Goal: Transaction & Acquisition: Obtain resource

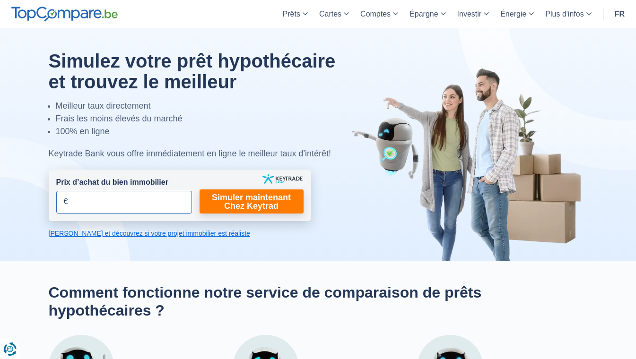
click at [61, 200] on input "Prix d’achat du bien immobilier" at bounding box center [124, 202] width 136 height 23
type input "160.000"
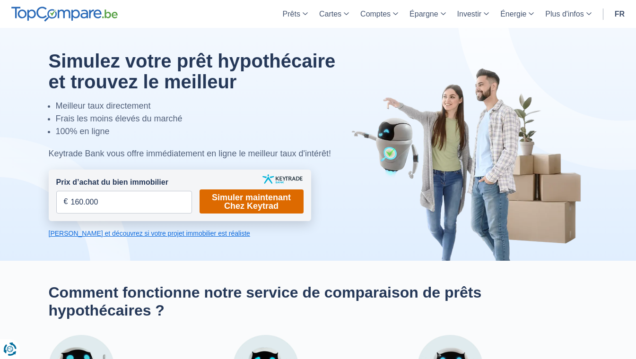
click at [261, 191] on link "Simuler maintenant Chez Keytrad" at bounding box center [252, 202] width 104 height 24
click at [258, 205] on link "Simuler maintenant Chez Keytrad" at bounding box center [252, 202] width 104 height 24
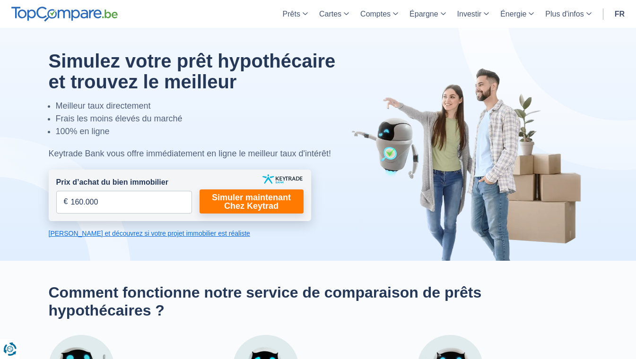
click at [195, 236] on link "Calculez et découvrez si votre projet immobilier est réaliste" at bounding box center [180, 233] width 262 height 9
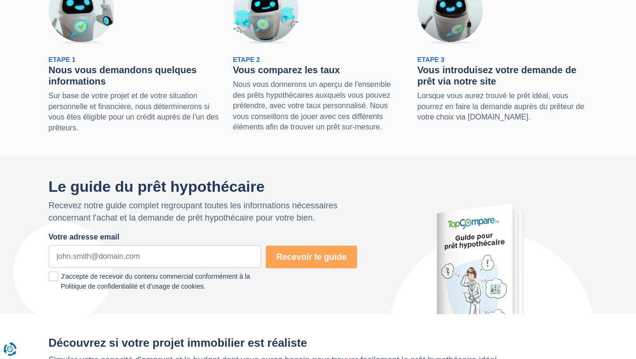
scroll to position [42, 0]
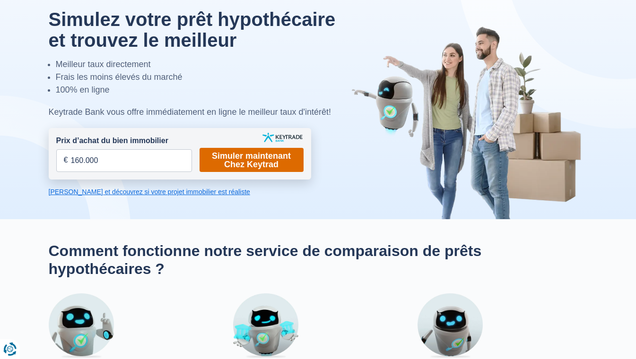
click at [290, 152] on link "Simuler maintenant Chez Keytrad" at bounding box center [252, 160] width 104 height 24
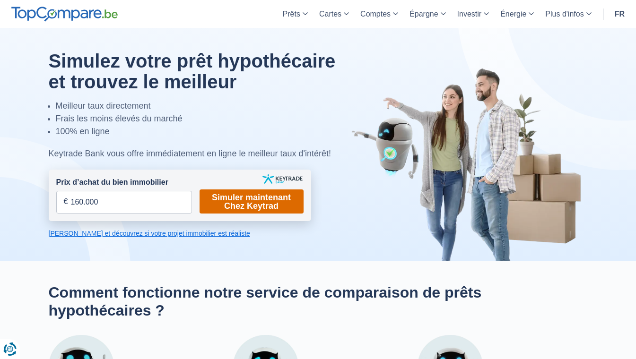
scroll to position [314, 0]
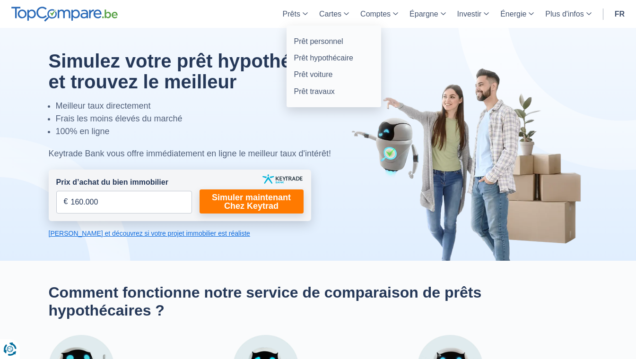
click at [303, 9] on link "Prêts" at bounding box center [295, 14] width 36 height 28
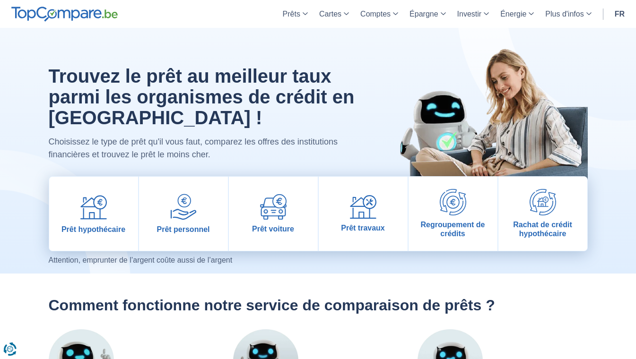
click at [305, 14] on link "Prêts" at bounding box center [295, 14] width 36 height 28
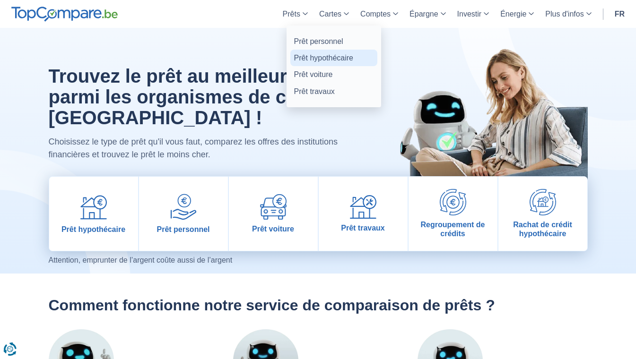
click at [303, 60] on link "Prêt hypothécaire" at bounding box center [333, 58] width 87 height 17
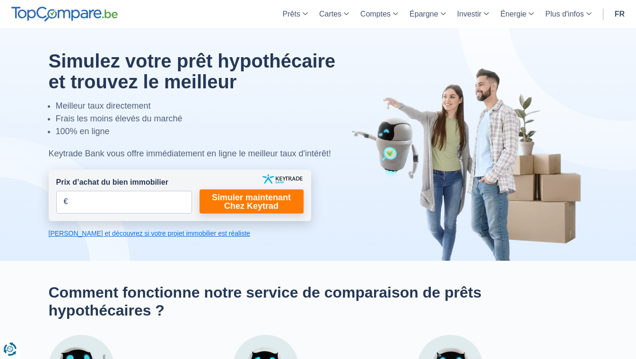
click at [99, 231] on link "[PERSON_NAME] et découvrez si votre projet immobilier est réaliste" at bounding box center [180, 233] width 262 height 9
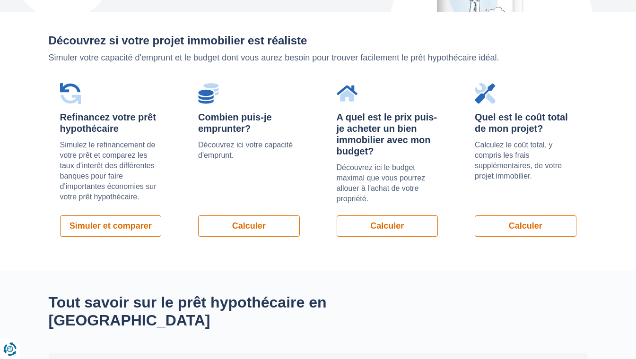
scroll to position [670, 0]
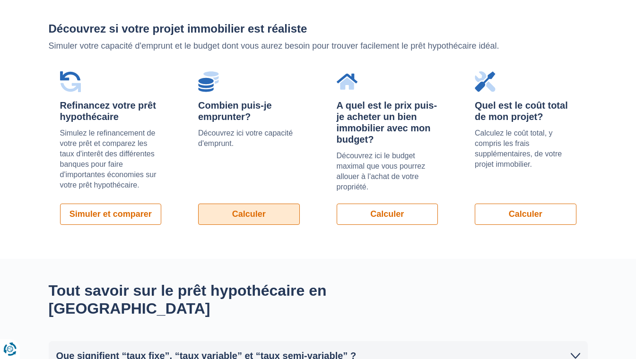
click at [238, 204] on link "Calculer" at bounding box center [249, 214] width 102 height 21
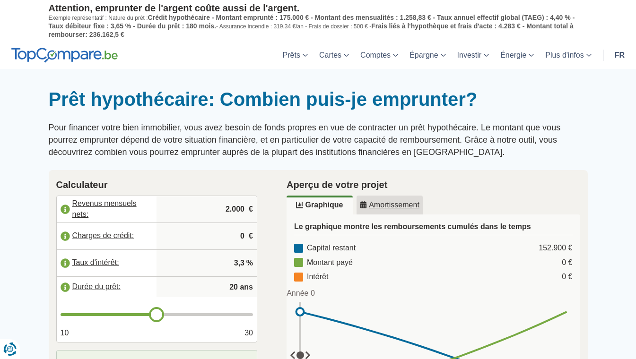
click at [226, 209] on input "2.000" at bounding box center [206, 210] width 93 height 26
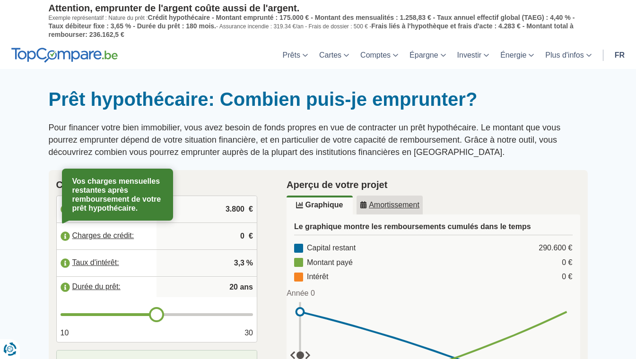
click at [65, 235] on label "Charges de crédit:" at bounding box center [107, 236] width 100 height 21
click at [241, 233] on input "0" at bounding box center [206, 237] width 93 height 26
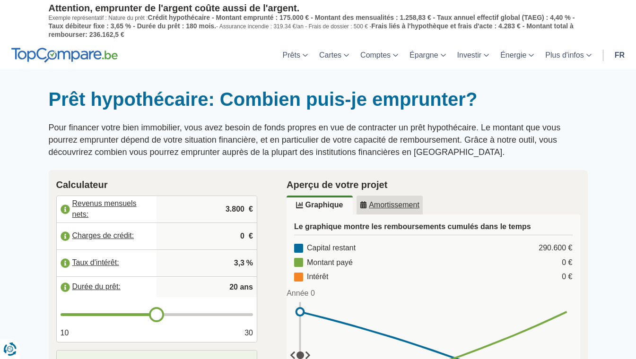
click at [233, 207] on input "3.800" at bounding box center [206, 210] width 93 height 26
type input "3.300"
click at [230, 285] on input "20" at bounding box center [206, 287] width 93 height 19
type input "0"
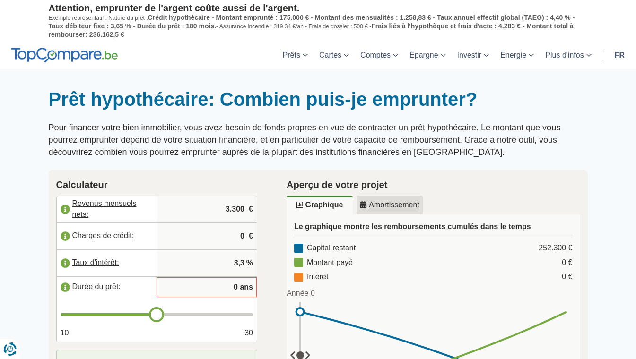
type input "20"
type input "12"
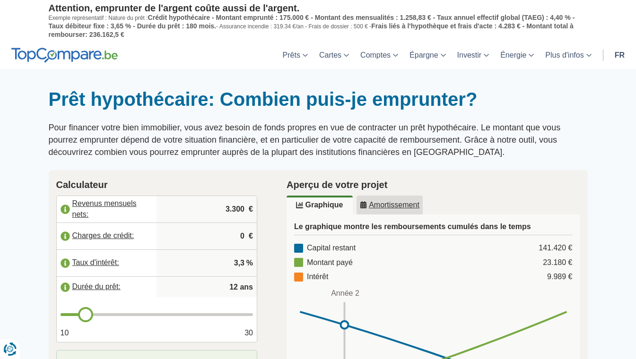
type input "12"
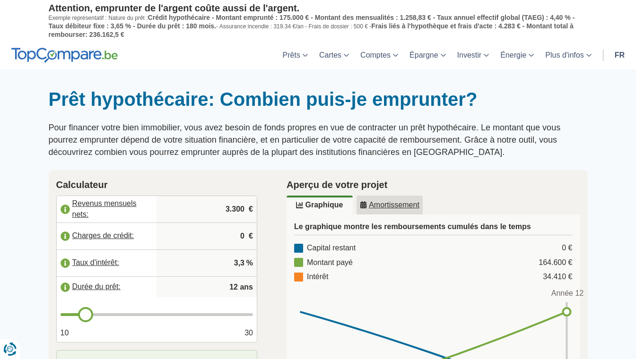
click at [238, 233] on input "0" at bounding box center [206, 237] width 93 height 26
drag, startPoint x: 355, startPoint y: 305, endPoint x: 558, endPoint y: 319, distance: 203.3
click at [558, 319] on rect at bounding box center [433, 359] width 272 height 112
click at [623, 88] on div at bounding box center [318, 88] width 636 height 0
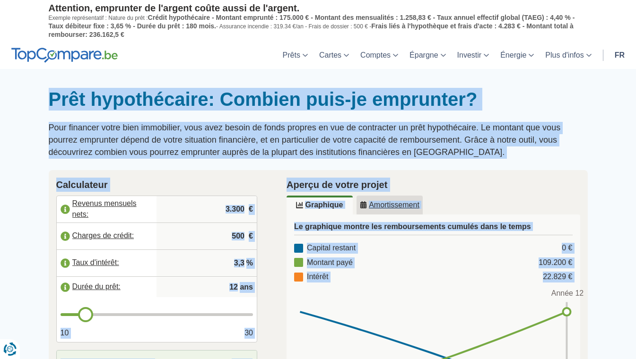
drag, startPoint x: 623, startPoint y: 318, endPoint x: 466, endPoint y: 299, distance: 158.6
click at [466, 299] on div "Prêt hypothécaire: Combien puis-je emprunter? Pour financer votre bien immobili…" at bounding box center [318, 294] width 636 height 451
click at [229, 236] on input "500" at bounding box center [206, 237] width 93 height 26
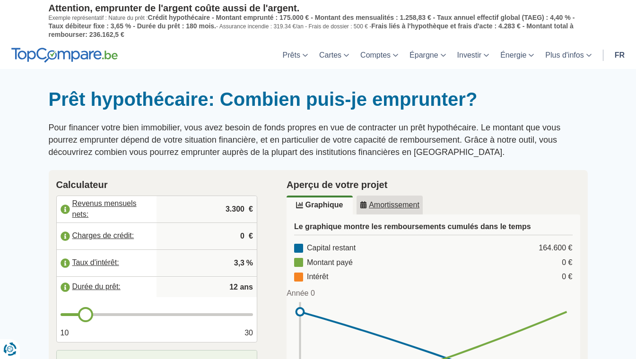
scroll to position [314, 0]
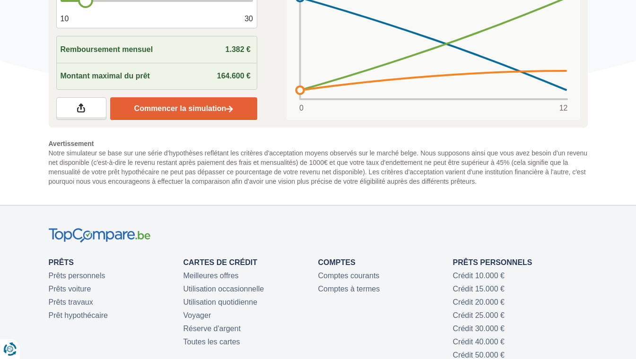
type input "0"
click at [216, 105] on link "Commencer la simulation" at bounding box center [183, 108] width 147 height 23
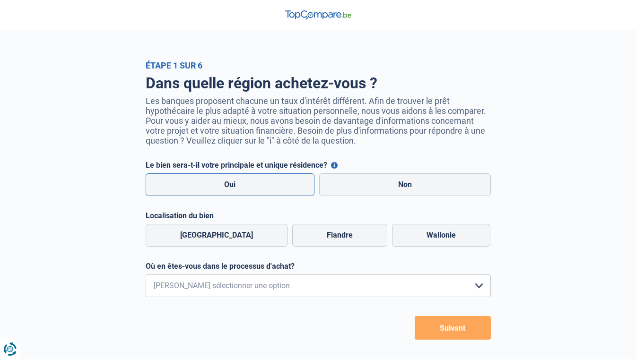
click at [251, 182] on label "Oui" at bounding box center [230, 185] width 169 height 23
click at [251, 182] on input "Oui" at bounding box center [230, 185] width 169 height 23
radio input "true"
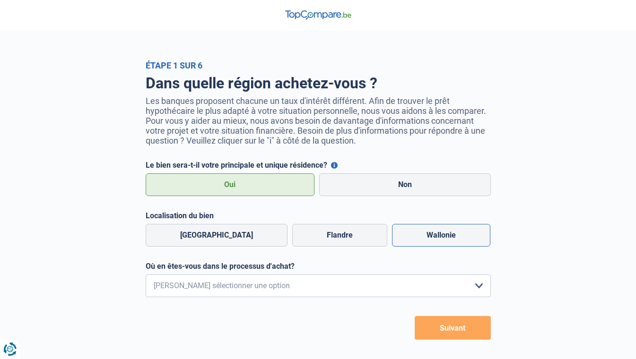
click at [396, 228] on label "Wallonie" at bounding box center [441, 235] width 98 height 23
click at [396, 228] on input "Wallonie" at bounding box center [441, 235] width 98 height 23
radio input "true"
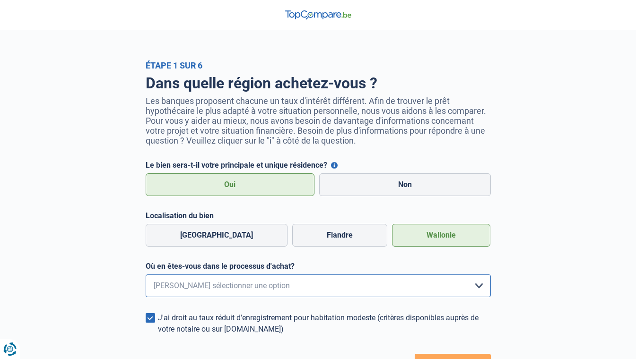
click at [480, 288] on select "Je me renseigne juste car je n'ai pas de projet d'achat concret actuellement Je…" at bounding box center [318, 286] width 345 height 23
select select "1b"
click at [146, 276] on select "Je me renseigne juste car je n'ai pas de projet d'achat concret actuellement Je…" at bounding box center [318, 286] width 345 height 23
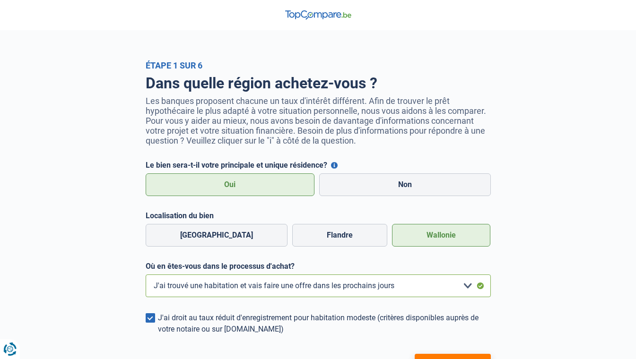
scroll to position [181, 0]
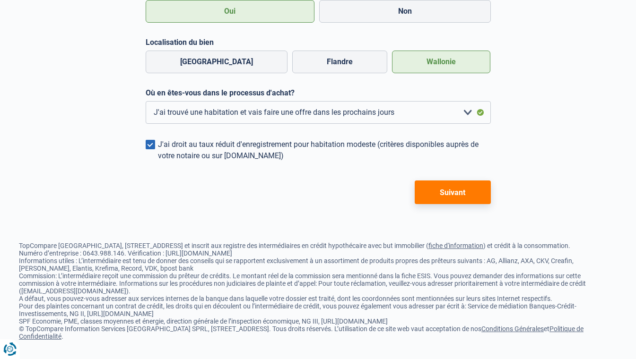
click at [232, 147] on div "J'ai droit au taux réduit d'enregistrement pour habitation modeste (critères di…" at bounding box center [324, 150] width 333 height 23
click at [158, 162] on input "J'ai droit au taux réduit d'enregistrement pour habitation modeste (critères di…" at bounding box center [158, 162] width 0 height 0
click at [232, 147] on div "J'ai droit au taux réduit d'enregistrement pour habitation modeste (critères di…" at bounding box center [324, 150] width 333 height 23
click at [158, 162] on input "J'ai droit au taux réduit d'enregistrement pour habitation modeste (critères di…" at bounding box center [158, 162] width 0 height 0
click at [434, 181] on button "Suivant" at bounding box center [453, 193] width 76 height 24
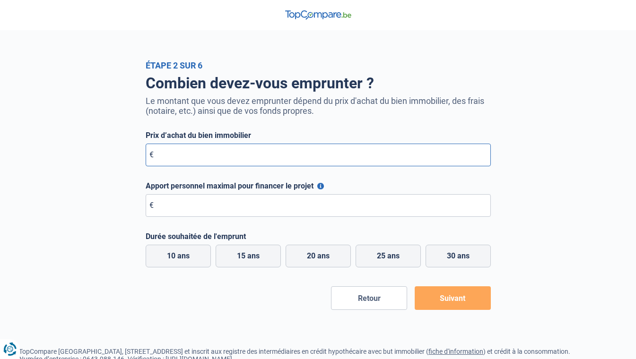
click at [149, 154] on input "Prix d’achat du bien immobilier" at bounding box center [318, 155] width 345 height 23
type input "160.000"
click at [148, 207] on input "Apport personnel maximal pour financer le projet" at bounding box center [318, 205] width 345 height 23
type input "15.000"
click at [445, 295] on button "Suivant" at bounding box center [453, 299] width 76 height 24
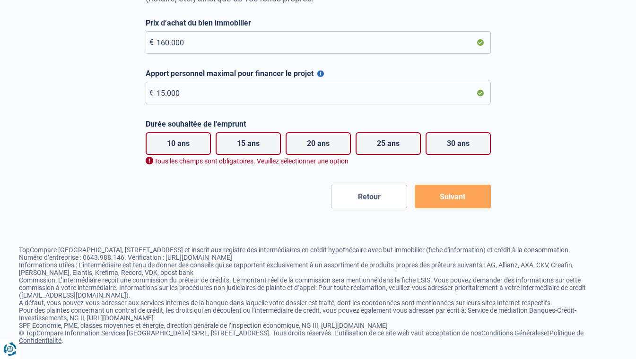
scroll to position [113, 0]
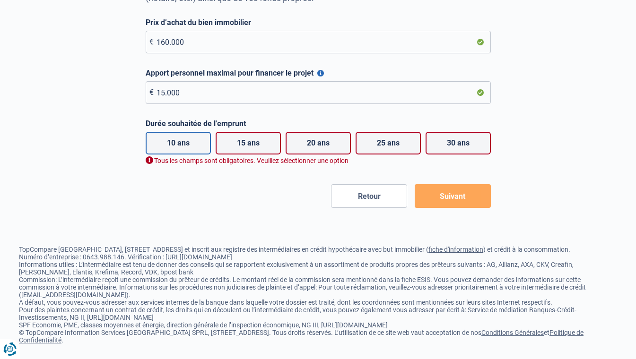
click at [184, 148] on label "10 ans" at bounding box center [178, 143] width 65 height 23
click at [184, 148] on input "10 ans" at bounding box center [178, 143] width 65 height 23
radio input "true"
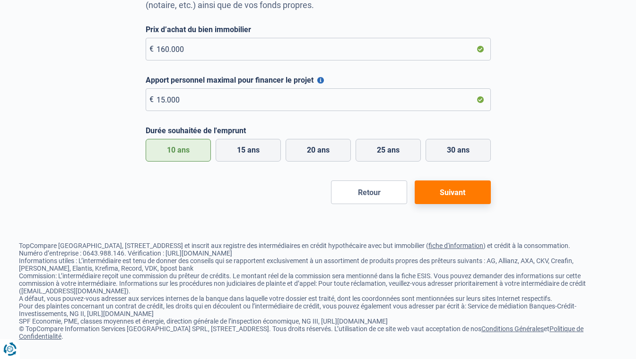
click at [441, 193] on button "Suivant" at bounding box center [453, 193] width 76 height 24
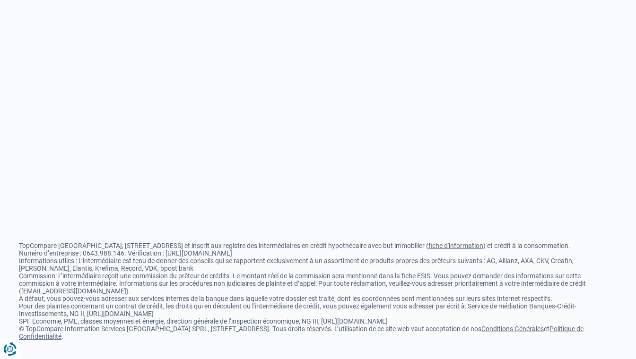
click at [441, 193] on button "Suivant" at bounding box center [453, 193] width 76 height 24
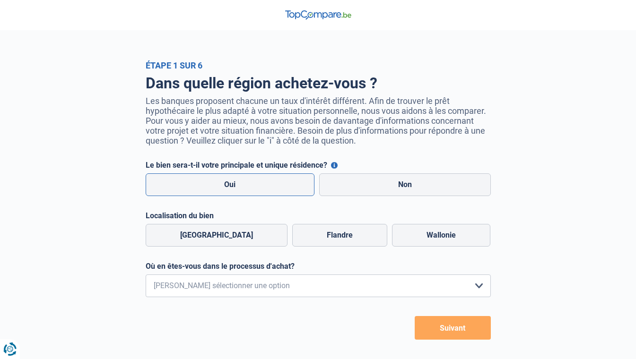
click at [240, 193] on label "Oui" at bounding box center [230, 185] width 169 height 23
click at [240, 193] on input "Oui" at bounding box center [230, 185] width 169 height 23
radio input "true"
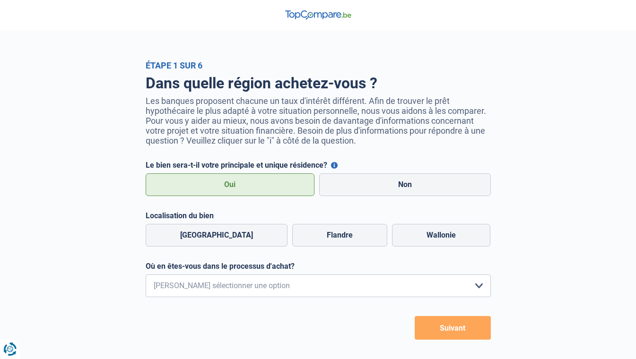
click at [240, 193] on label "Oui" at bounding box center [230, 185] width 169 height 23
click at [240, 193] on input "Oui" at bounding box center [230, 185] width 169 height 23
click at [402, 234] on label "Wallonie" at bounding box center [441, 235] width 98 height 23
click at [402, 234] on input "Wallonie" at bounding box center [441, 235] width 98 height 23
radio input "true"
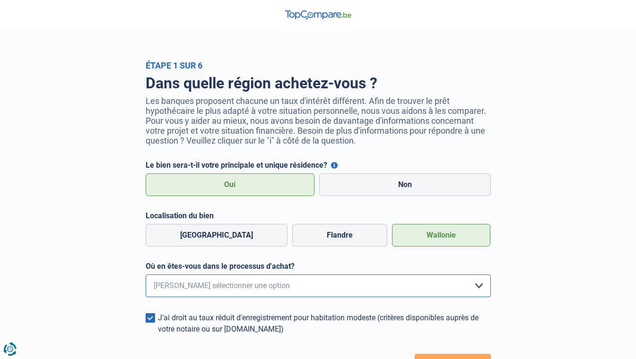
click at [477, 289] on select "Je me renseigne juste car je n'ai pas de projet d'achat concret actuellement Je…" at bounding box center [318, 286] width 345 height 23
click at [146, 276] on select "Je me renseigne juste car je n'ai pas de projet d'achat concret actuellement Je…" at bounding box center [318, 286] width 345 height 23
click at [469, 287] on select "Je me renseigne juste car je n'ai pas de projet d'achat concret actuellement Je…" at bounding box center [318, 286] width 345 height 23
click at [471, 289] on select "Je me renseigne juste car je n'ai pas de projet d'achat concret actuellement Je…" at bounding box center [318, 286] width 345 height 23
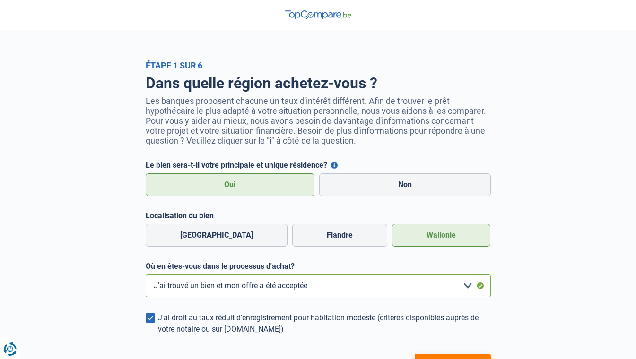
select select "1b"
click at [468, 289] on select "Je me renseigne juste car je n'ai pas de projet d'achat concret actuellement Je…" at bounding box center [318, 286] width 345 height 23
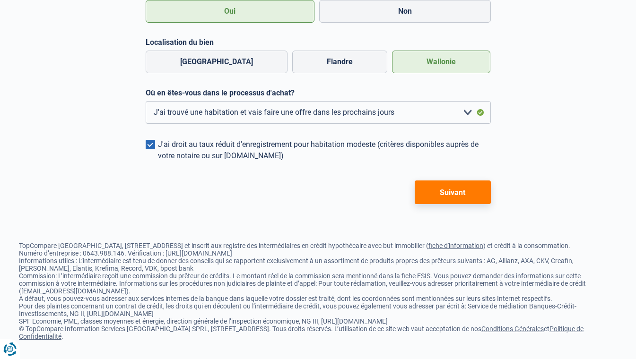
click at [461, 189] on button "Suivant" at bounding box center [453, 193] width 76 height 24
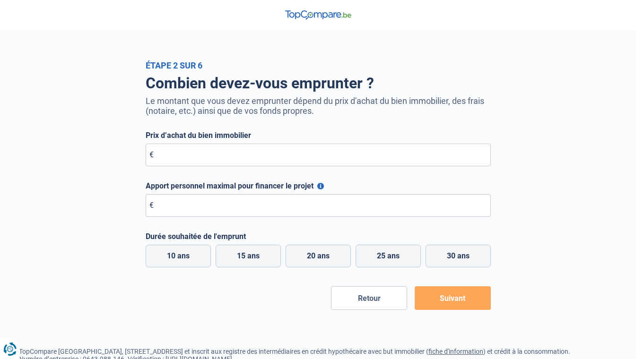
scroll to position [113, 0]
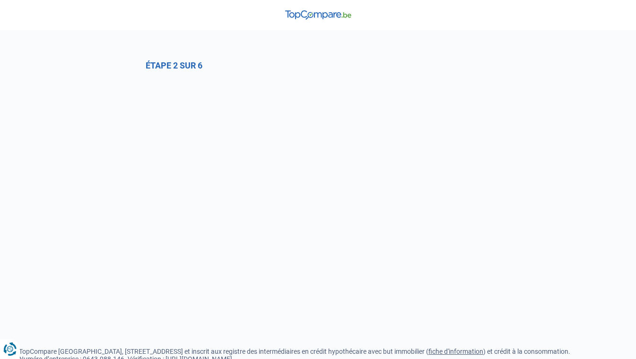
select select "1b"
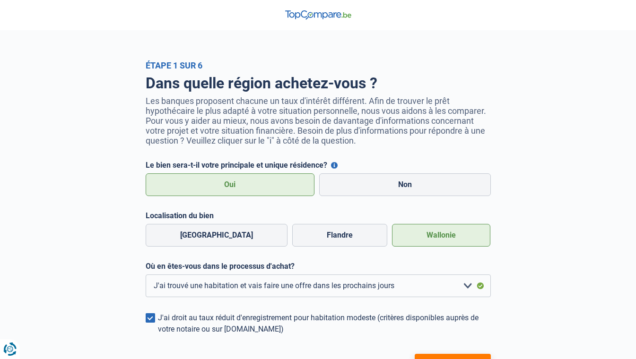
scroll to position [181, 0]
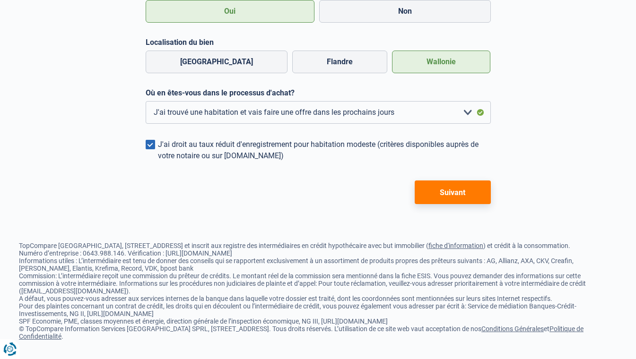
click at [468, 189] on button "Suivant" at bounding box center [453, 193] width 76 height 24
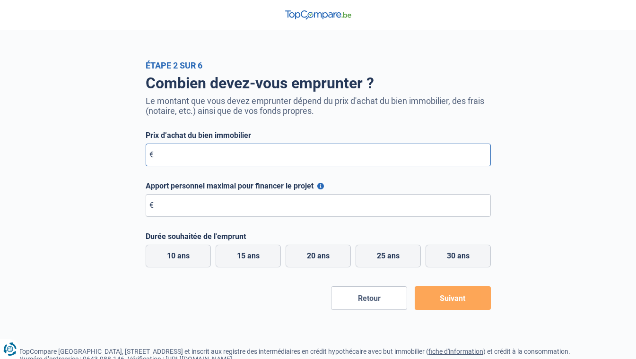
click at [148, 156] on input "Prix d’achat du bien immobilier" at bounding box center [318, 155] width 345 height 23
type input "160.000"
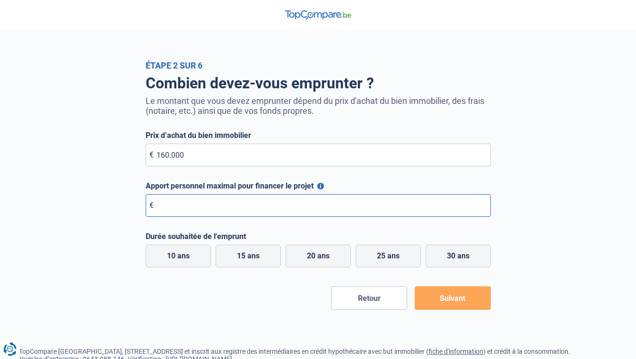
type input "15.000"
drag, startPoint x: 180, startPoint y: 200, endPoint x: 200, endPoint y: 211, distance: 22.9
click at [200, 211] on input "15.000" at bounding box center [318, 205] width 345 height 23
click at [181, 254] on label "10 ans" at bounding box center [178, 256] width 65 height 23
click at [181, 254] on input "10 ans" at bounding box center [178, 256] width 65 height 23
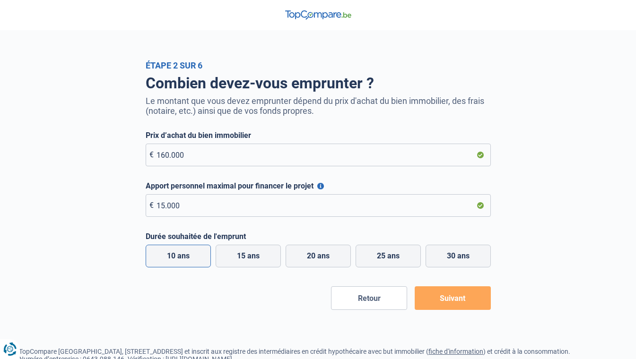
radio input "true"
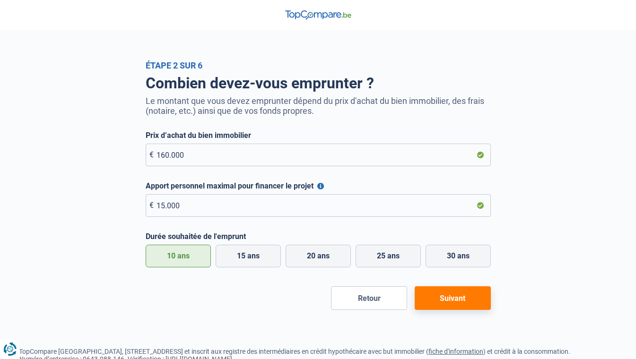
click at [466, 295] on button "Suivant" at bounding box center [453, 299] width 76 height 24
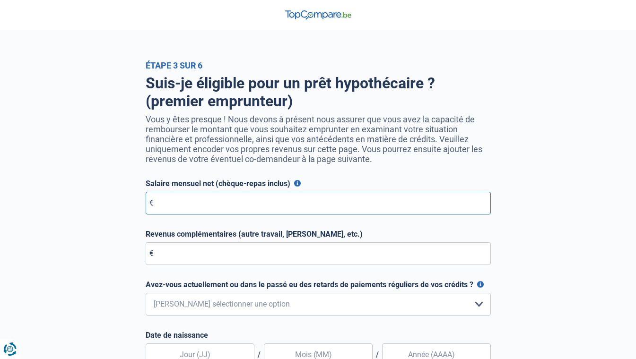
click at [149, 204] on input "Salaire mensuel net (chèque-repas inclus)" at bounding box center [318, 203] width 345 height 23
type input "3.300"
click at [174, 265] on input "Revenus complémentaires (autre travail, loyer, etc.)" at bounding box center [318, 254] width 345 height 23
type input "0"
drag, startPoint x: 244, startPoint y: 288, endPoint x: 269, endPoint y: 286, distance: 25.6
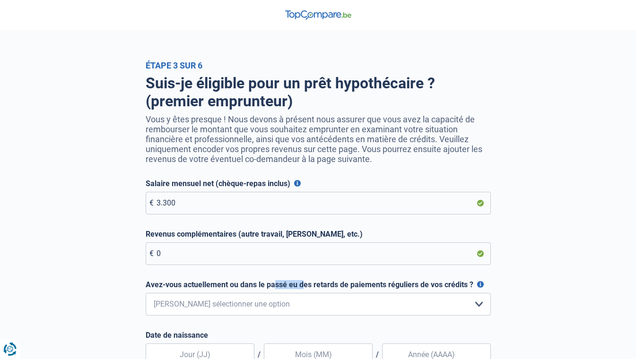
click at [269, 286] on label "Avez-vous actuellement ou dans le passé eu des retards de paiements réguliers d…" at bounding box center [318, 284] width 345 height 9
click at [477, 307] on select "Non, jamais Oui mais j'ai tout remboursé il y a moins d'un an Oui mais cela fai…" at bounding box center [318, 304] width 345 height 23
click at [146, 294] on select "Non, jamais Oui mais j'ai tout remboursé il y a moins d'un an Oui mais cela fai…" at bounding box center [318, 304] width 345 height 23
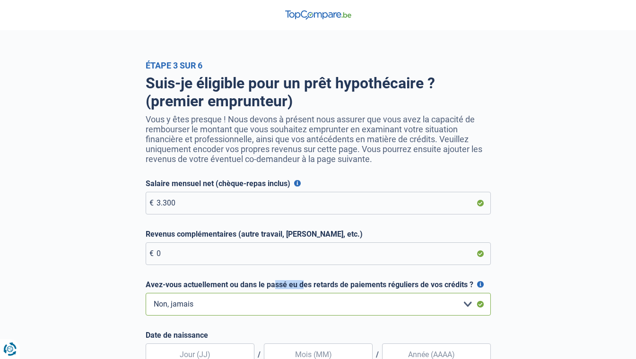
click at [469, 306] on select "Non, jamais Oui mais j'ai tout remboursé il y a moins d'un an Oui mais cela fai…" at bounding box center [318, 304] width 345 height 23
click at [468, 304] on select "Non, jamais Oui mais j'ai tout remboursé il y a moins d'un an Oui mais cela fai…" at bounding box center [318, 304] width 345 height 23
click at [146, 294] on select "Non, jamais Oui mais j'ai tout remboursé il y a moins d'un an Oui mais cela fai…" at bounding box center [318, 304] width 345 height 23
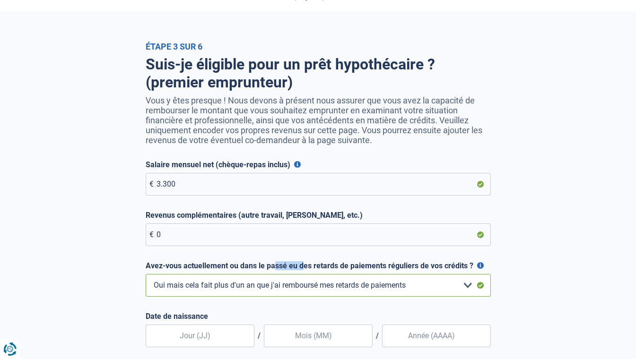
scroll to position [38, 0]
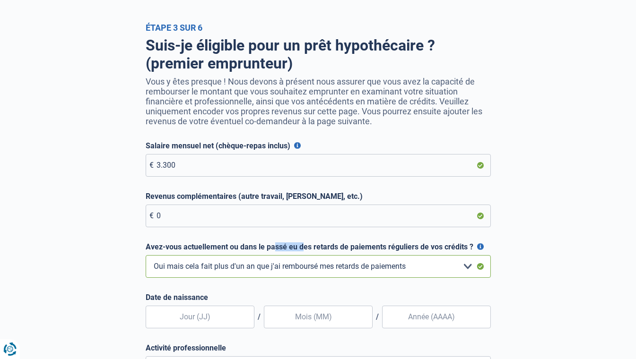
click at [466, 268] on select "Non, jamais Oui mais j'ai tout remboursé il y a moins d'un an Oui mais cela fai…" at bounding box center [318, 266] width 345 height 23
select select "0"
click at [146, 256] on select "Non, jamais Oui mais j'ai tout remboursé il y a moins d'un an Oui mais cela fai…" at bounding box center [318, 266] width 345 height 23
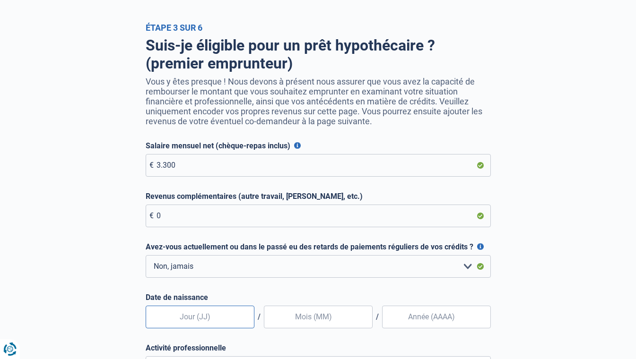
click at [212, 321] on input "text" at bounding box center [200, 317] width 109 height 23
type input "03"
click at [414, 321] on input "Date de naissance" at bounding box center [436, 317] width 109 height 23
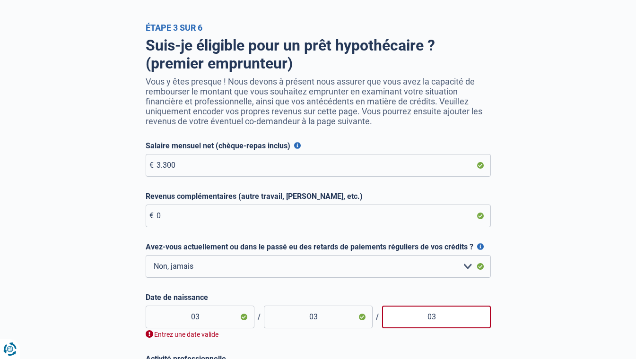
type input "0"
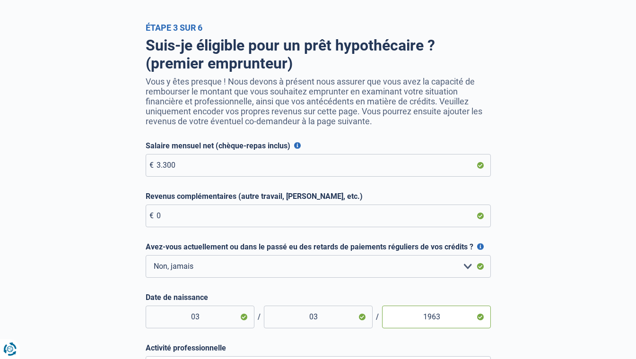
scroll to position [313, 0]
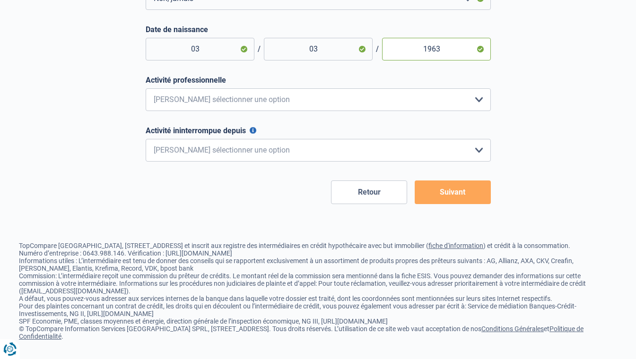
type input "1963"
click at [478, 95] on select "Employé privé Ouvrier Fonctionnaire Indépendant Dirigeant d'entreprise Pensionn…" at bounding box center [318, 99] width 345 height 23
select select "official"
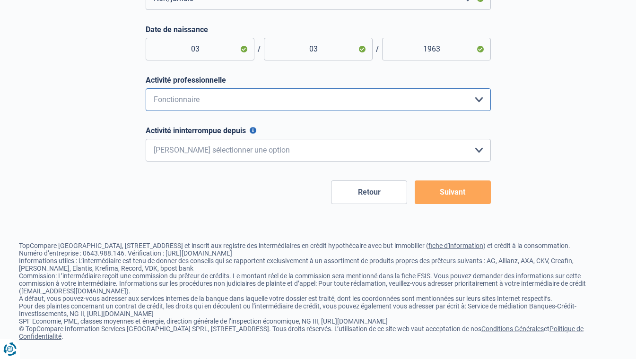
click at [146, 88] on select "Employé privé Ouvrier Fonctionnaire Indépendant Dirigeant d'entreprise Pensionn…" at bounding box center [318, 99] width 345 height 23
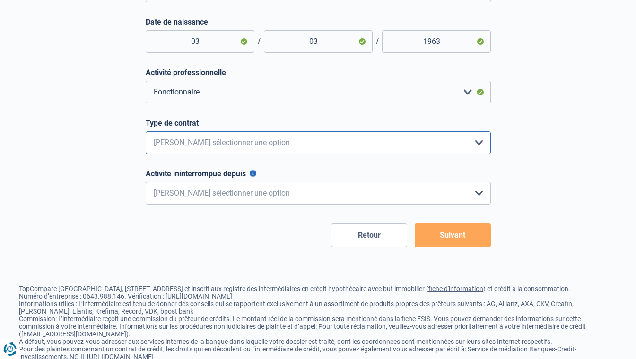
click at [478, 145] on select "Intérimaire Contrat à Durée Indéterminée Contrat à Durée Déterminée Veuillez sé…" at bounding box center [318, 142] width 345 height 23
select select "permanent"
click at [146, 132] on select "Intérimaire Contrat à Durée Indéterminée Contrat à Durée Déterminée Veuillez sé…" at bounding box center [318, 142] width 345 height 23
click at [472, 144] on select "Intérimaire Contrat à Durée Indéterminée Contrat à Durée Déterminée Veuillez sé…" at bounding box center [318, 142] width 345 height 23
drag, startPoint x: 472, startPoint y: 144, endPoint x: 412, endPoint y: 186, distance: 73.3
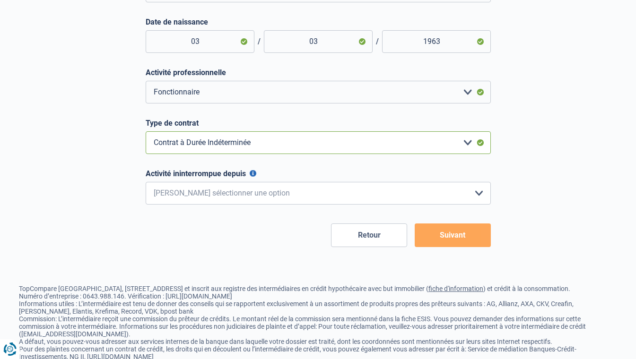
click at [412, 186] on form "Salaire mensuel net (chèque-repas inclus) Pour les employés, cela est votre sal…" at bounding box center [318, 57] width 345 height 382
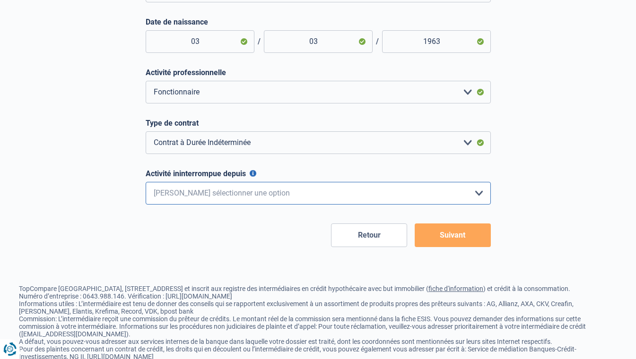
click at [475, 192] on select "< 6 mois 6 - 12 mois 12 - 24 mois 24 - 36 mois > 36 mois Veuillez sélectionner …" at bounding box center [318, 193] width 345 height 23
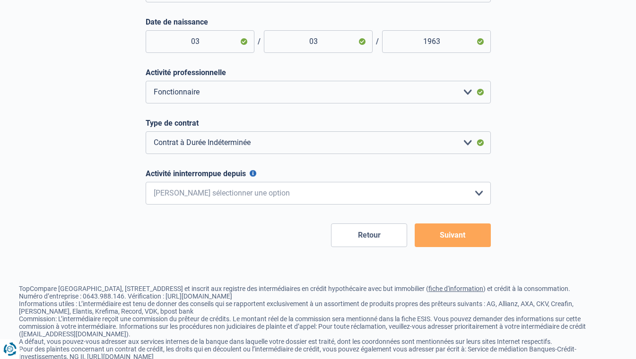
click at [443, 236] on button "Suivant" at bounding box center [453, 236] width 76 height 24
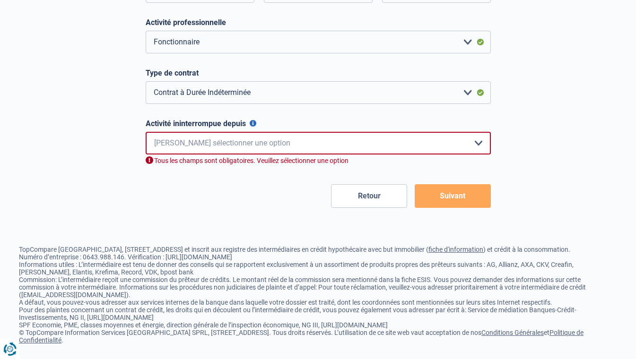
scroll to position [364, 0]
click at [479, 142] on select "< 6 mois 6 - 12 mois 12 - 24 mois 24 - 36 mois > 36 mois Veuillez sélectionner …" at bounding box center [318, 142] width 345 height 23
select select "more36"
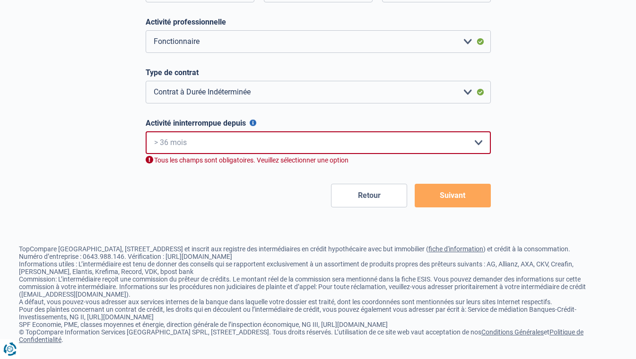
click at [146, 132] on select "< 6 mois 6 - 12 mois 12 - 24 mois 24 - 36 mois > 36 mois Veuillez sélectionner …" at bounding box center [318, 142] width 345 height 23
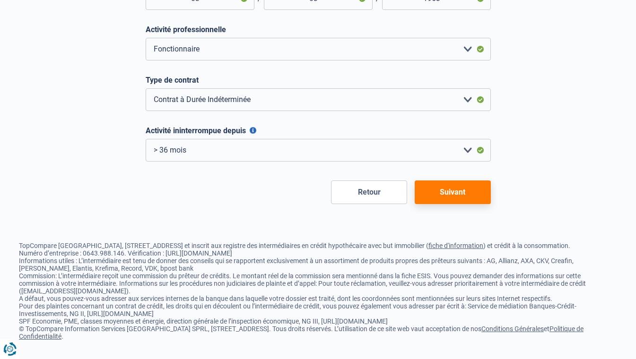
click at [469, 181] on button "Suivant" at bounding box center [453, 193] width 76 height 24
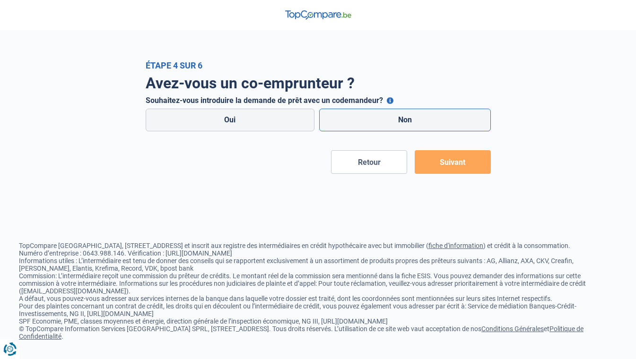
click at [415, 121] on label "Non" at bounding box center [405, 120] width 172 height 23
click at [415, 121] on input "Non" at bounding box center [405, 120] width 172 height 23
radio input "true"
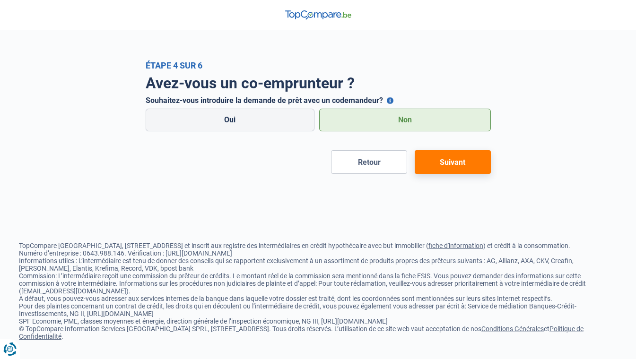
click at [438, 162] on button "Suivant" at bounding box center [453, 162] width 76 height 24
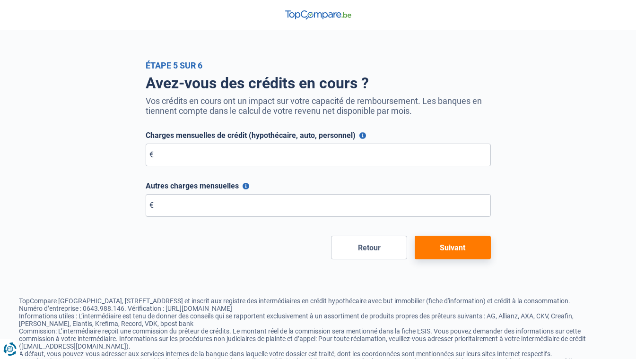
click at [360, 133] on button "Charges mensuelles de crédit (hypothécaire, auto, personnel)" at bounding box center [362, 135] width 7 height 7
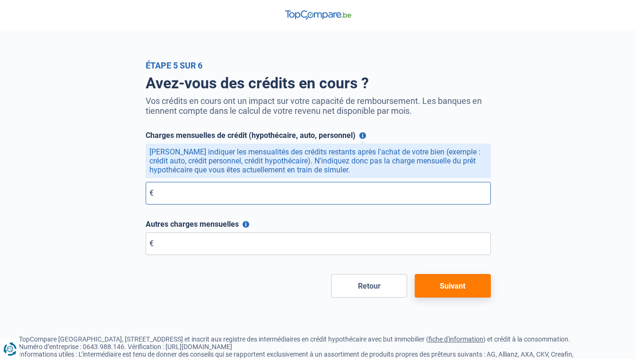
click at [171, 199] on input "Charges mensuelles de crédit (hypothécaire, auto, personnel)" at bounding box center [318, 193] width 345 height 23
type input "0"
click at [246, 224] on button "Autres charges mensuelles" at bounding box center [246, 224] width 7 height 7
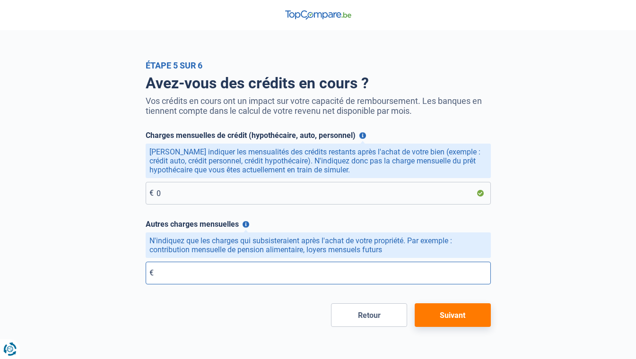
click at [162, 271] on input "Autres charges mensuelles" at bounding box center [318, 273] width 345 height 23
type input "0"
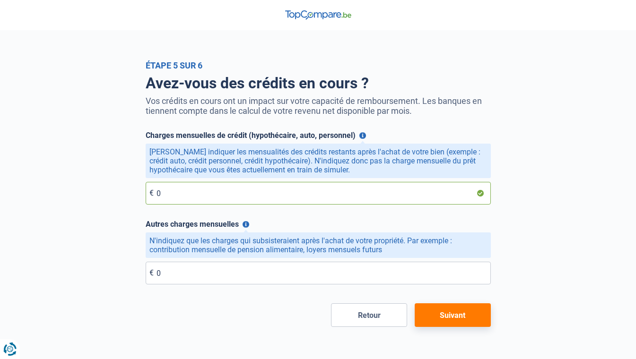
click at [155, 195] on input "0" at bounding box center [318, 193] width 345 height 23
type input "200"
click at [450, 314] on button "Suivant" at bounding box center [453, 316] width 76 height 24
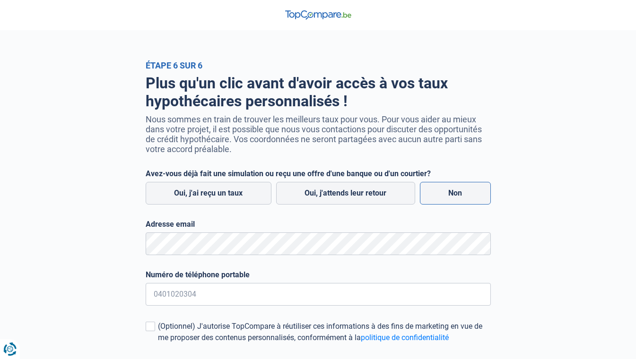
click at [452, 188] on label "Non" at bounding box center [455, 193] width 71 height 23
click at [452, 188] on input "Non" at bounding box center [455, 193] width 71 height 23
radio input "true"
click at [451, 193] on label "Non" at bounding box center [455, 193] width 71 height 23
click at [451, 193] on input "Non" at bounding box center [455, 193] width 71 height 23
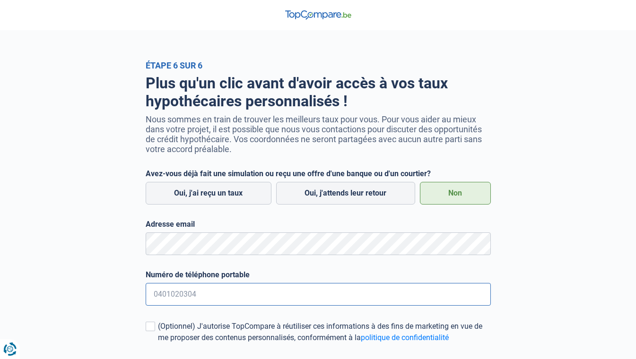
click at [200, 293] on input "Numéro de téléphone portable" at bounding box center [318, 294] width 345 height 23
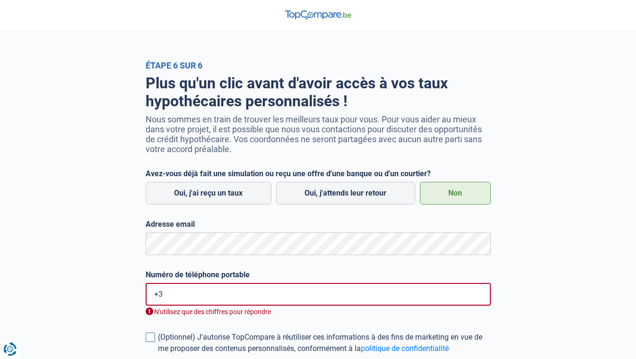
type input "+"
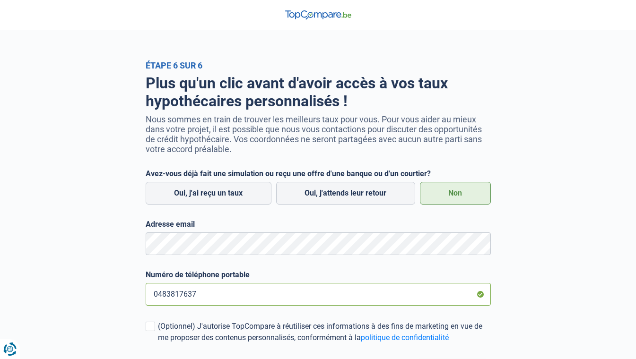
scroll to position [189, 0]
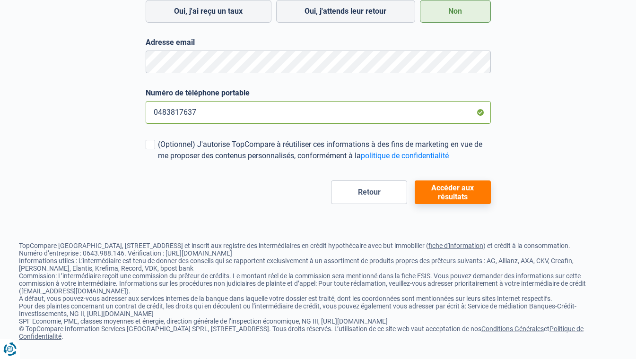
type input "0483817637"
click at [448, 183] on button "Accéder aux résultats" at bounding box center [453, 193] width 76 height 24
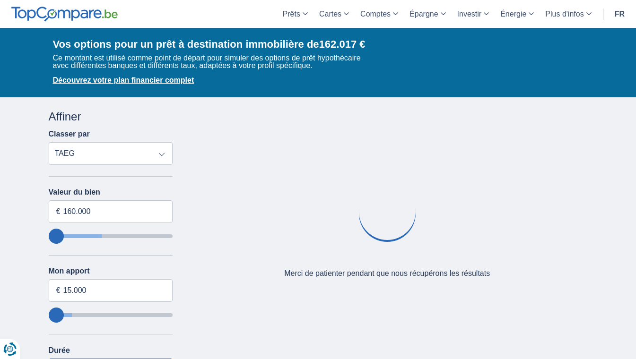
scroll to position [314, 0]
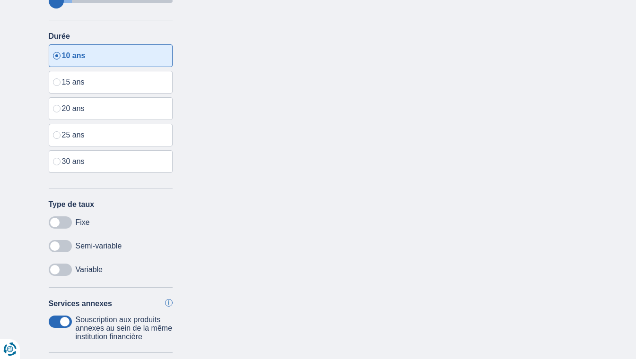
click at [53, 226] on span at bounding box center [60, 223] width 23 height 12
click at [0, 0] on input "checkbox" at bounding box center [0, 0] width 0 height 0
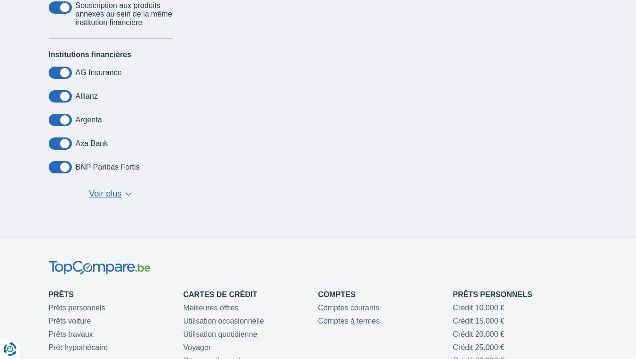
click at [131, 196] on span "▼" at bounding box center [128, 194] width 7 height 4
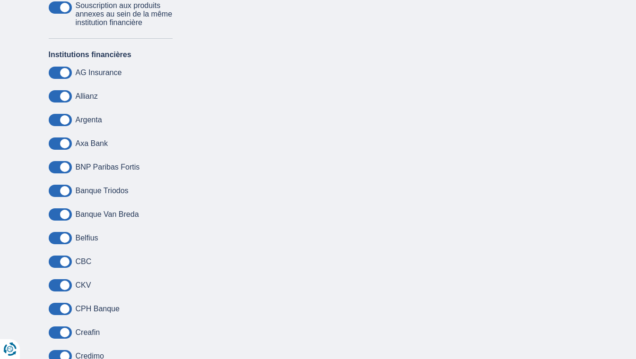
click at [56, 238] on span at bounding box center [60, 238] width 23 height 12
click at [0, 0] on input "checkbox" at bounding box center [0, 0] width 0 height 0
click at [67, 241] on span at bounding box center [60, 238] width 23 height 12
click at [0, 0] on input "checkbox" at bounding box center [0, 0] width 0 height 0
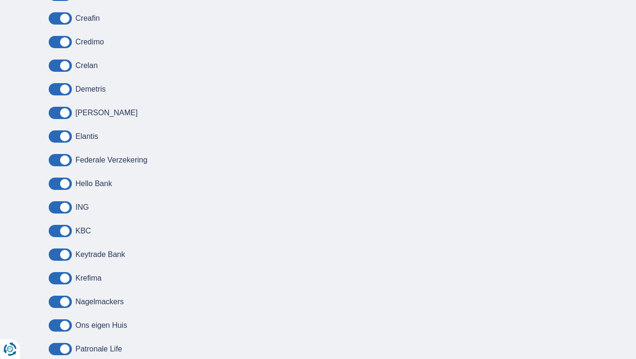
scroll to position [1258, 0]
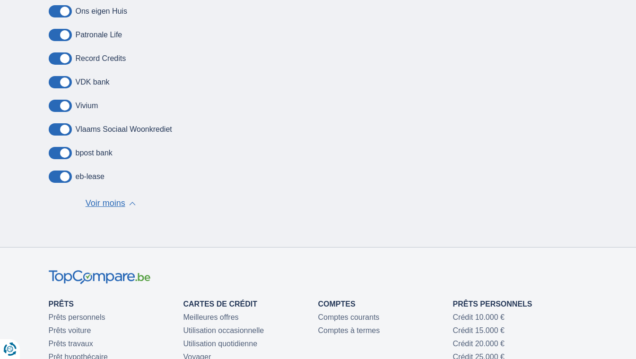
click at [133, 204] on span "▲" at bounding box center [132, 204] width 7 height 4
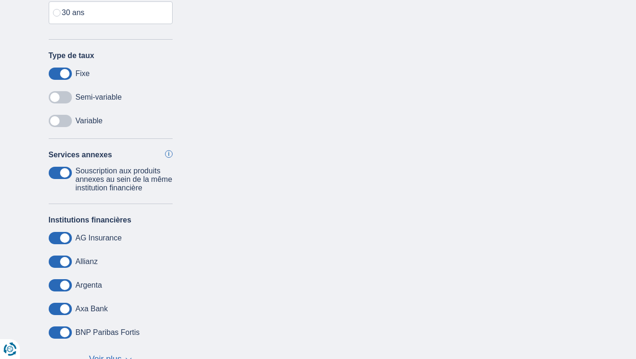
scroll to position [778, 0]
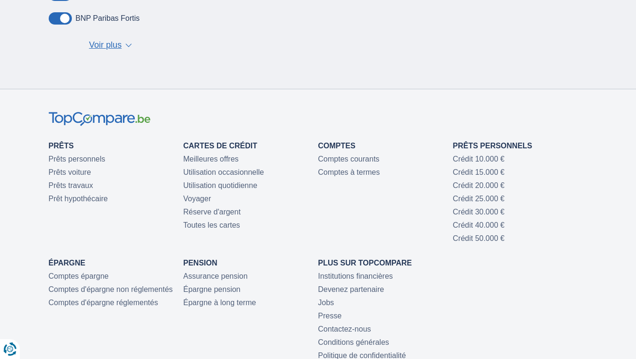
click at [125, 45] on span "▼" at bounding box center [128, 45] width 7 height 4
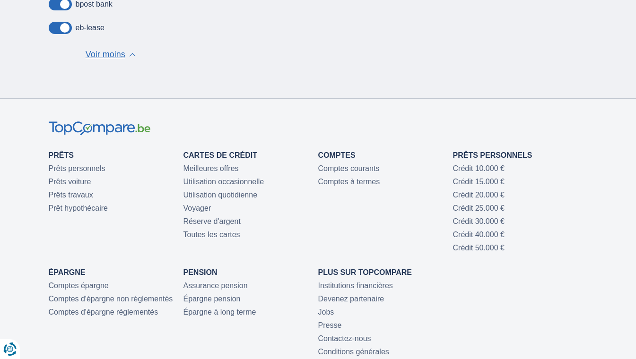
scroll to position [1688, 0]
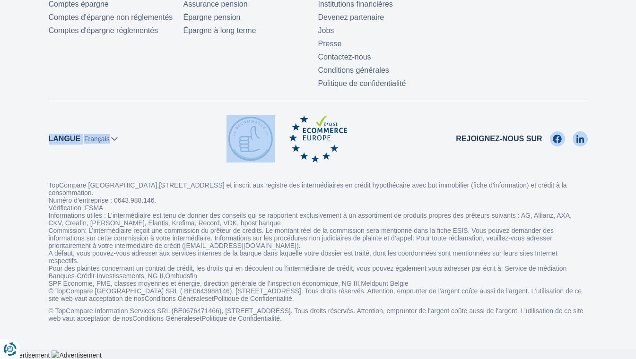
drag, startPoint x: 299, startPoint y: 112, endPoint x: 442, endPoint y: 94, distance: 143.4
click at [442, 94] on div "Prêts Prêts personnels Prêts voiture Prêts travaux Prêt hypothécaire Cartes de …" at bounding box center [318, 84] width 553 height 488
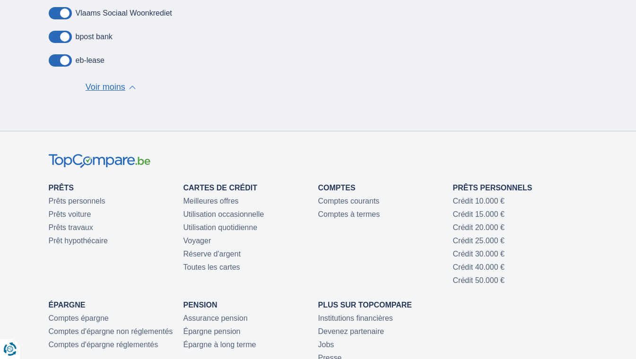
scroll to position [1060, 0]
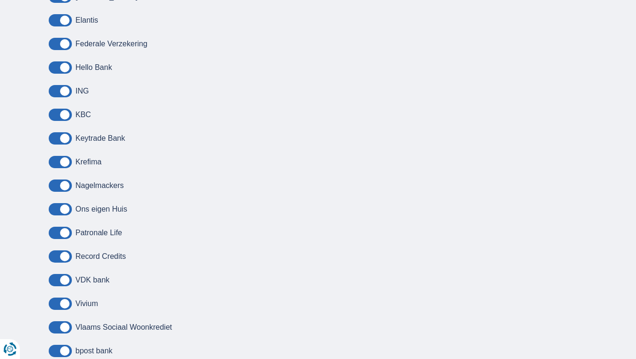
click at [51, 252] on span at bounding box center [60, 257] width 23 height 12
click at [0, 0] on input "checkbox" at bounding box center [0, 0] width 0 height 0
click at [57, 230] on span at bounding box center [60, 233] width 23 height 12
click at [0, 0] on input "checkbox" at bounding box center [0, 0] width 0 height 0
click at [56, 209] on span at bounding box center [60, 209] width 23 height 12
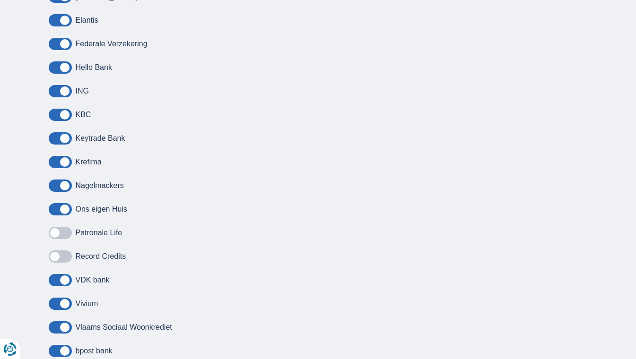
click at [0, 0] on input "checkbox" at bounding box center [0, 0] width 0 height 0
click at [58, 187] on span at bounding box center [60, 186] width 23 height 12
click at [0, 0] on input "checkbox" at bounding box center [0, 0] width 0 height 0
click at [56, 89] on span at bounding box center [60, 91] width 23 height 12
click at [0, 0] on input "checkbox" at bounding box center [0, 0] width 0 height 0
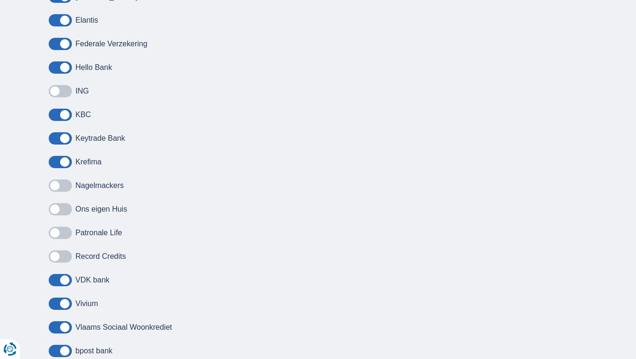
click at [54, 44] on span at bounding box center [60, 44] width 23 height 12
click at [0, 0] on input "checkbox" at bounding box center [0, 0] width 0 height 0
click at [57, 21] on span at bounding box center [60, 20] width 23 height 12
click at [0, 0] on input "checkbox" at bounding box center [0, 0] width 0 height 0
click at [61, 66] on span at bounding box center [60, 67] width 23 height 12
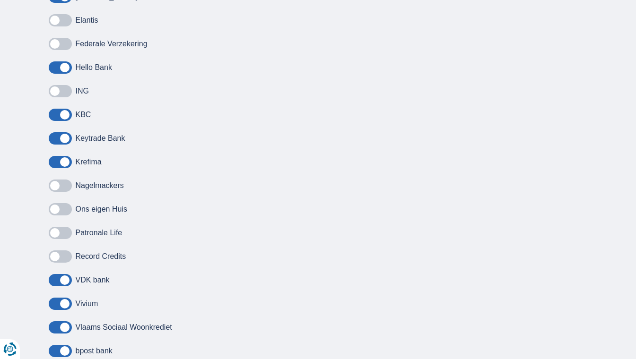
click at [0, 0] on input "checkbox" at bounding box center [0, 0] width 0 height 0
click at [61, 66] on span at bounding box center [60, 67] width 23 height 12
click at [0, 0] on input "checkbox" at bounding box center [0, 0] width 0 height 0
click at [58, 278] on span at bounding box center [60, 280] width 23 height 12
click at [0, 0] on input "checkbox" at bounding box center [0, 0] width 0 height 0
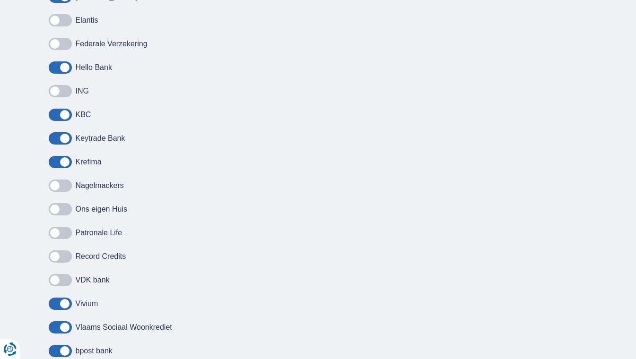
click at [60, 327] on span at bounding box center [60, 328] width 23 height 12
click at [0, 0] on input "checkbox" at bounding box center [0, 0] width 0 height 0
click at [57, 304] on span at bounding box center [60, 304] width 23 height 12
click at [0, 0] on input "checkbox" at bounding box center [0, 0] width 0 height 0
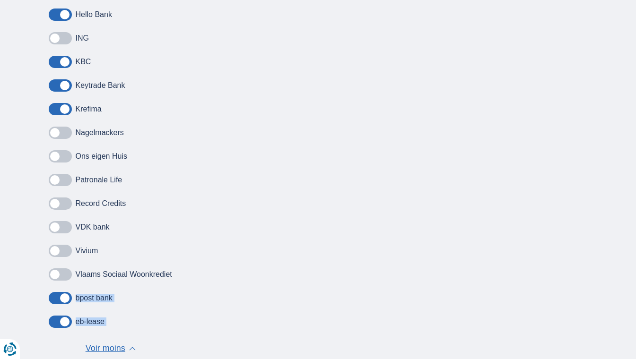
drag, startPoint x: 53, startPoint y: 344, endPoint x: 53, endPoint y: 367, distance: 23.6
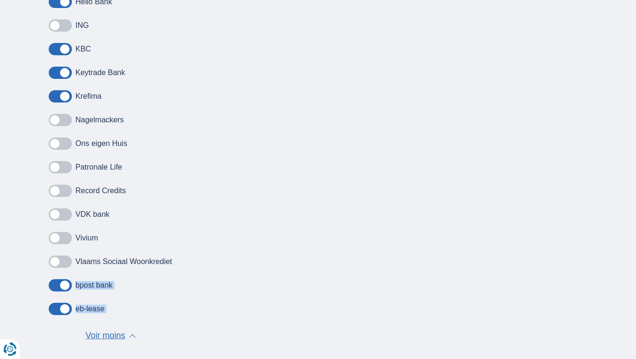
drag, startPoint x: 53, startPoint y: 367, endPoint x: 55, endPoint y: 288, distance: 79.0
click at [55, 288] on span at bounding box center [60, 285] width 23 height 12
click at [0, 0] on input "checkbox" at bounding box center [0, 0] width 0 height 0
click at [55, 288] on span at bounding box center [60, 285] width 23 height 12
click at [0, 0] on input "checkbox" at bounding box center [0, 0] width 0 height 0
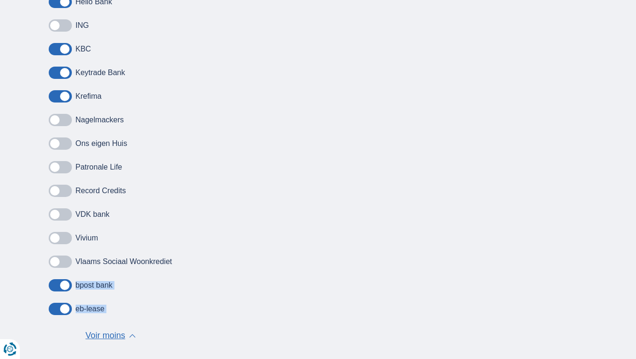
drag, startPoint x: 55, startPoint y: 288, endPoint x: 56, endPoint y: 311, distance: 22.2
click at [56, 311] on span at bounding box center [60, 309] width 23 height 12
click at [0, 0] on input "checkbox" at bounding box center [0, 0] width 0 height 0
click at [56, 287] on span at bounding box center [60, 285] width 23 height 12
click at [0, 0] on input "checkbox" at bounding box center [0, 0] width 0 height 0
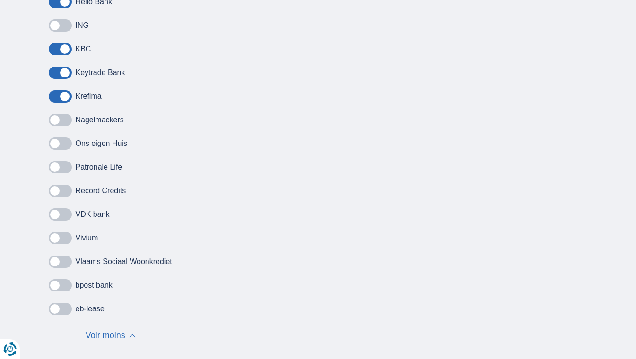
scroll to position [811, 0]
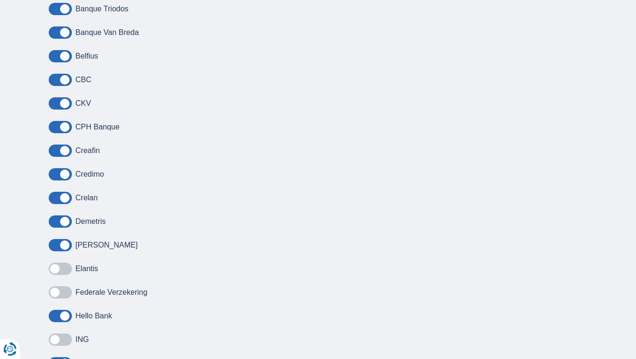
click at [57, 56] on span at bounding box center [60, 56] width 23 height 12
click at [0, 0] on input "checkbox" at bounding box center [0, 0] width 0 height 0
click at [58, 99] on span at bounding box center [60, 103] width 23 height 12
click at [0, 0] on input "checkbox" at bounding box center [0, 0] width 0 height 0
click at [57, 146] on span at bounding box center [60, 151] width 23 height 12
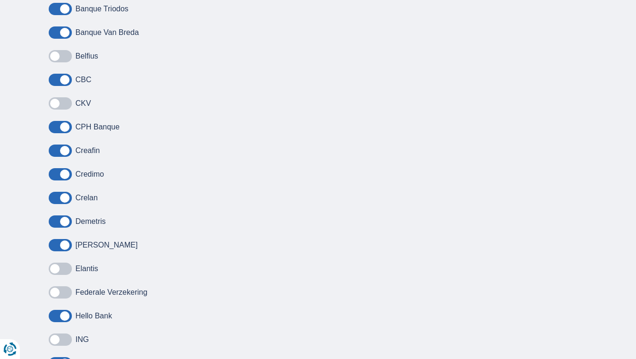
click at [0, 0] on input "checkbox" at bounding box center [0, 0] width 0 height 0
click at [57, 146] on span at bounding box center [60, 151] width 23 height 12
click at [0, 0] on input "checkbox" at bounding box center [0, 0] width 0 height 0
click at [54, 247] on span at bounding box center [60, 245] width 23 height 12
click at [0, 0] on input "checkbox" at bounding box center [0, 0] width 0 height 0
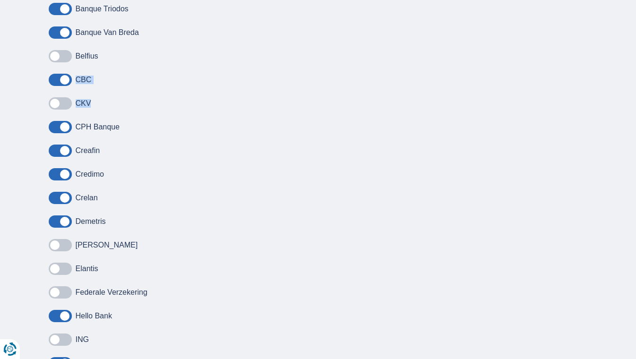
drag, startPoint x: 60, startPoint y: 120, endPoint x: 67, endPoint y: 75, distance: 45.4
click at [67, 75] on div "Banque Triodos Banque Van Breda Belfius CBC CKV CPH Banque Creafin Credimo Crel…" at bounding box center [111, 316] width 124 height 627
drag, startPoint x: 67, startPoint y: 75, endPoint x: 57, endPoint y: 31, distance: 44.6
click at [57, 31] on span at bounding box center [60, 32] width 23 height 12
click at [0, 0] on input "checkbox" at bounding box center [0, 0] width 0 height 0
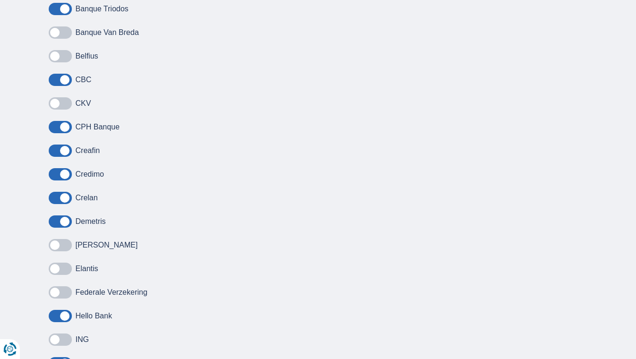
scroll to position [496, 0]
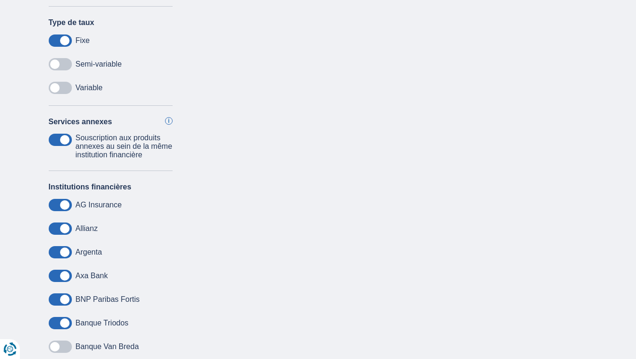
click at [57, 204] on span at bounding box center [60, 205] width 23 height 12
click at [0, 0] on input "checkbox" at bounding box center [0, 0] width 0 height 0
click at [59, 278] on span at bounding box center [60, 276] width 23 height 12
click at [0, 0] on input "checkbox" at bounding box center [0, 0] width 0 height 0
click at [60, 278] on span at bounding box center [60, 276] width 23 height 12
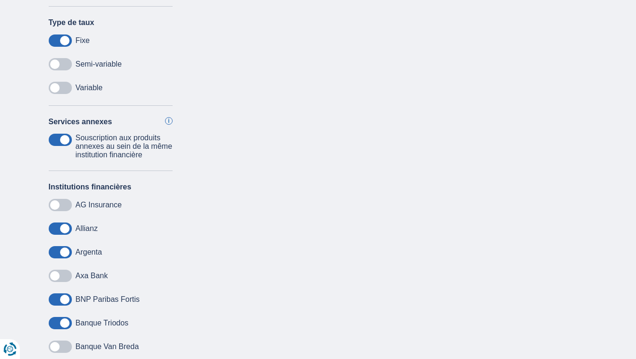
click at [0, 0] on input "checkbox" at bounding box center [0, 0] width 0 height 0
click at [58, 279] on span at bounding box center [60, 276] width 23 height 12
click at [0, 0] on input "checkbox" at bounding box center [0, 0] width 0 height 0
click at [63, 277] on span at bounding box center [60, 276] width 23 height 12
click at [0, 0] on input "checkbox" at bounding box center [0, 0] width 0 height 0
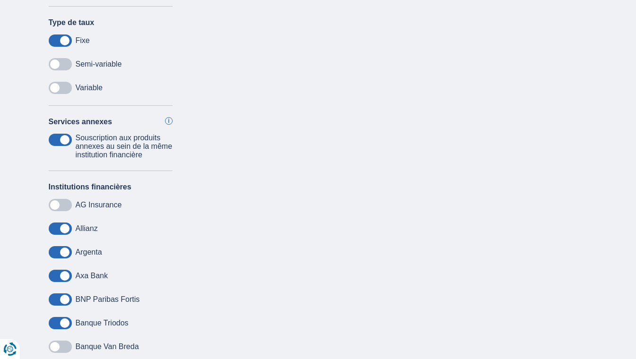
click at [63, 277] on span at bounding box center [60, 276] width 23 height 12
click at [0, 0] on input "checkbox" at bounding box center [0, 0] width 0 height 0
click at [63, 277] on span at bounding box center [60, 276] width 23 height 12
click at [0, 0] on input "checkbox" at bounding box center [0, 0] width 0 height 0
click at [63, 277] on span at bounding box center [60, 276] width 23 height 12
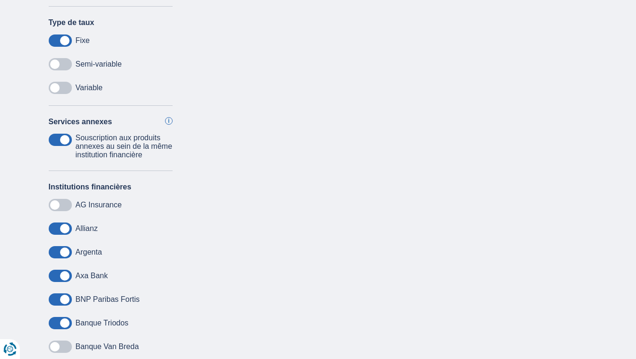
click at [0, 0] on input "checkbox" at bounding box center [0, 0] width 0 height 0
click at [63, 277] on span at bounding box center [60, 276] width 23 height 12
click at [0, 0] on input "checkbox" at bounding box center [0, 0] width 0 height 0
click at [57, 318] on span at bounding box center [60, 323] width 23 height 12
click at [0, 0] on input "checkbox" at bounding box center [0, 0] width 0 height 0
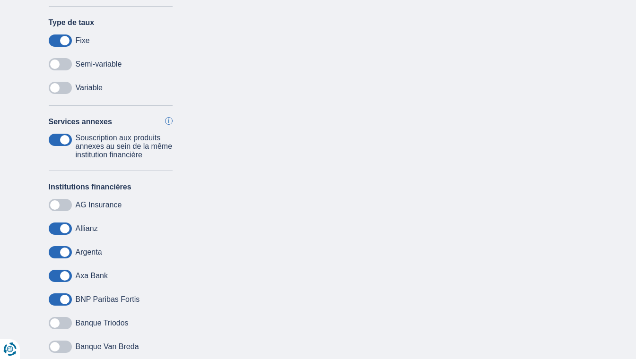
scroll to position [811, 0]
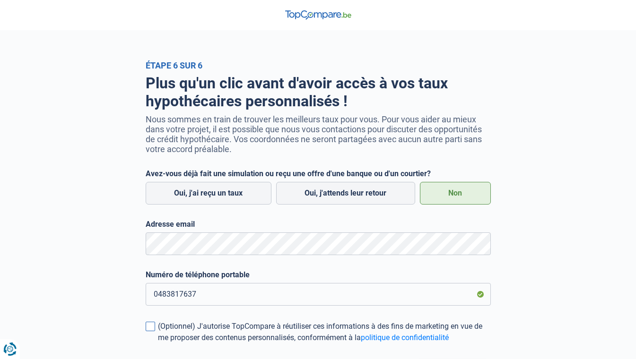
click at [149, 328] on span at bounding box center [150, 326] width 9 height 9
click at [158, 344] on input "(Optionnel) J'autorise TopCompare à réutiliser ces informations à des fins de m…" at bounding box center [158, 344] width 0 height 0
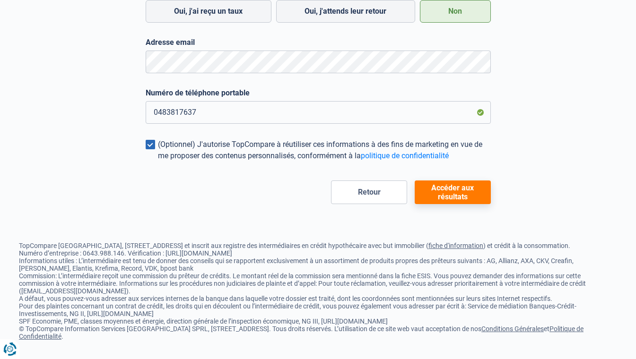
click at [440, 181] on button "Accéder aux résultats" at bounding box center [453, 193] width 76 height 24
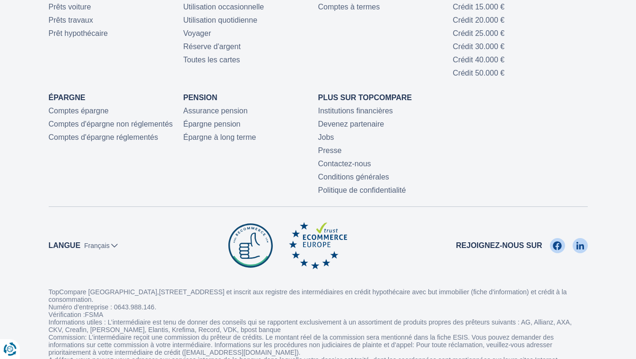
scroll to position [1050, 0]
